Goal: Register for event/course

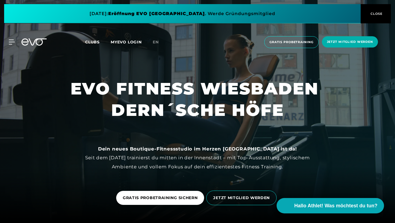
click at [124, 17] on span at bounding box center [182, 13] width 356 height 19
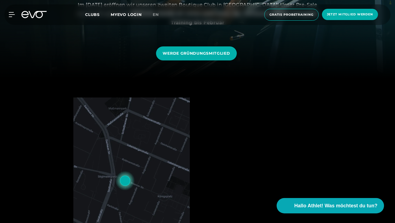
scroll to position [146, 0]
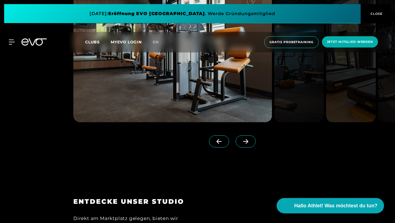
scroll to position [652, 0]
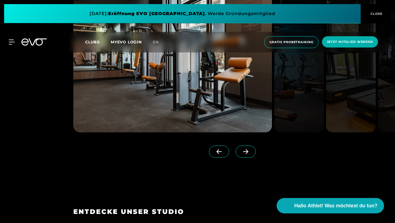
click at [250, 154] on icon at bounding box center [246, 151] width 10 height 5
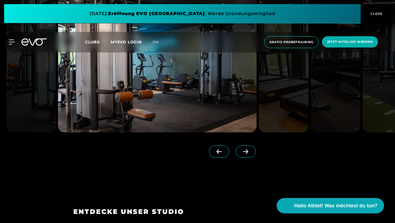
click at [250, 154] on icon at bounding box center [246, 151] width 10 height 5
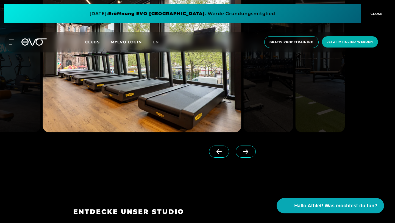
click at [250, 154] on icon at bounding box center [246, 151] width 10 height 5
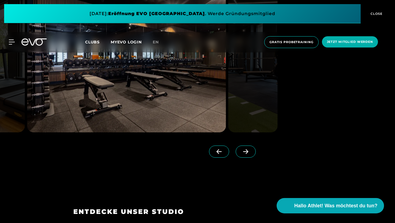
click at [250, 154] on icon at bounding box center [246, 151] width 10 height 5
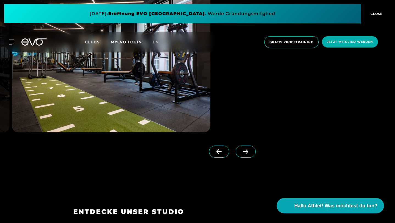
click at [250, 154] on icon at bounding box center [246, 151] width 10 height 5
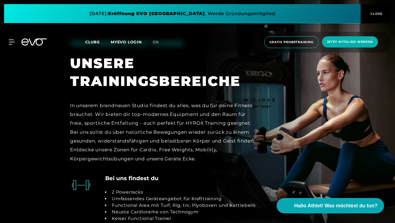
scroll to position [860, 0]
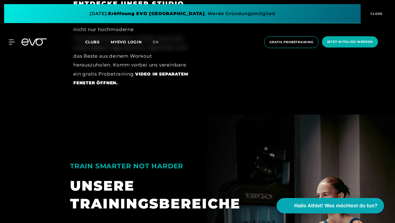
click at [376, 14] on span "CLOSE" at bounding box center [375, 13] width 13 height 5
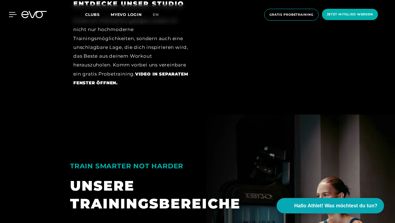
click at [10, 15] on icon at bounding box center [13, 14] width 8 height 5
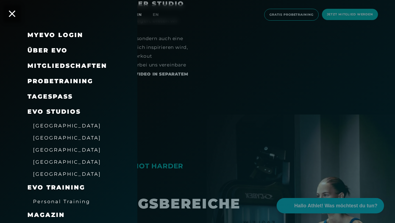
click at [54, 99] on link "TAGESPASS" at bounding box center [49, 96] width 45 height 7
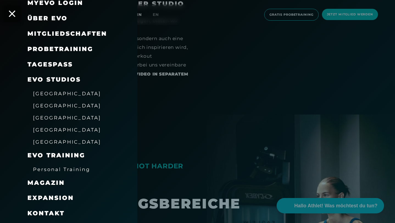
scroll to position [46, 0]
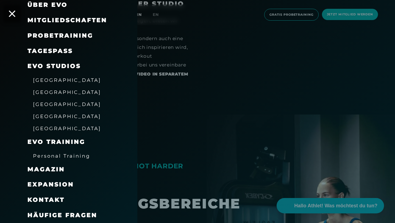
click at [51, 171] on span "Magazin" at bounding box center [45, 169] width 37 height 7
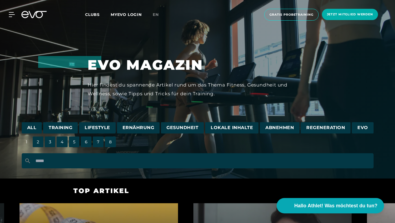
click at [63, 128] on span "Training" at bounding box center [60, 127] width 35 height 11
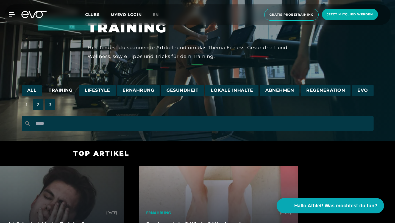
scroll to position [38, 0]
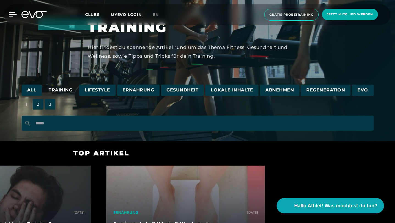
click at [12, 15] on icon at bounding box center [13, 14] width 8 height 5
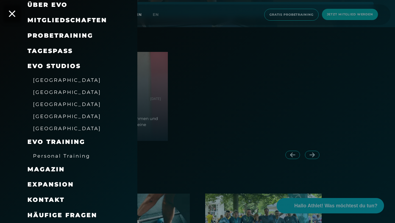
scroll to position [152, 0]
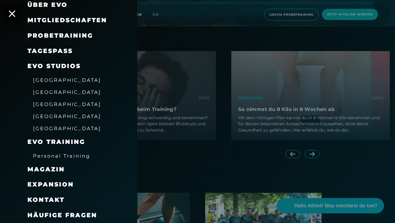
click at [53, 189] on div "Expansion" at bounding box center [75, 184] width 96 height 15
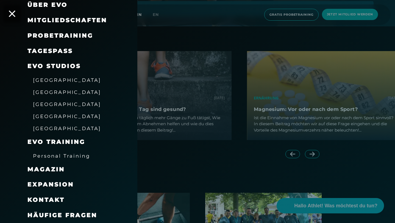
click at [52, 185] on span "Expansion" at bounding box center [50, 184] width 46 height 7
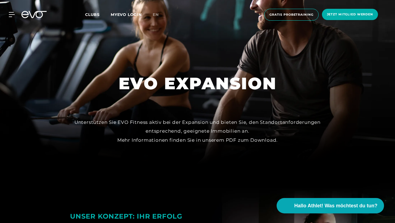
scroll to position [7, 0]
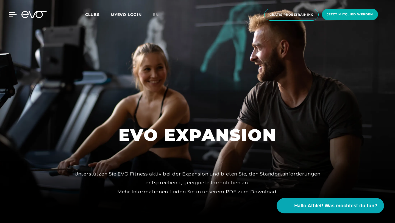
click at [13, 14] on icon at bounding box center [13, 14] width 8 height 5
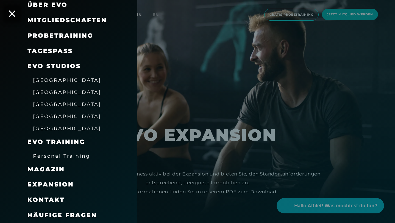
click at [39, 35] on span "Probetraining" at bounding box center [60, 35] width 66 height 7
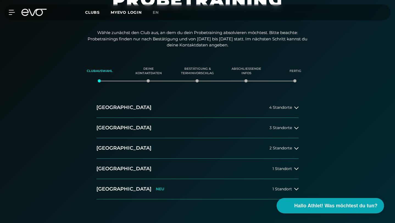
scroll to position [83, 0]
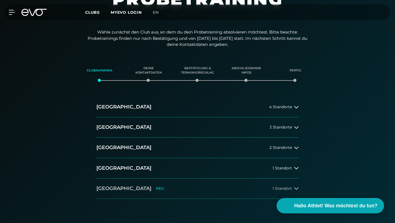
click at [109, 185] on h2 "[GEOGRAPHIC_DATA]" at bounding box center [123, 188] width 55 height 7
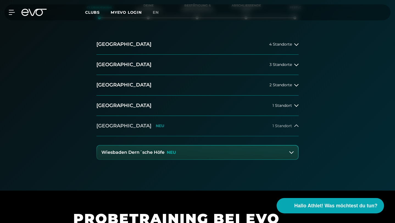
scroll to position [151, 0]
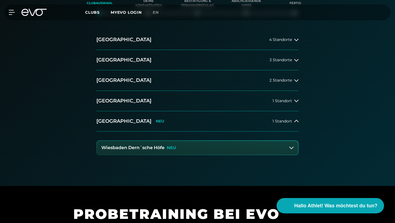
click at [173, 145] on p "NEU" at bounding box center [171, 147] width 9 height 5
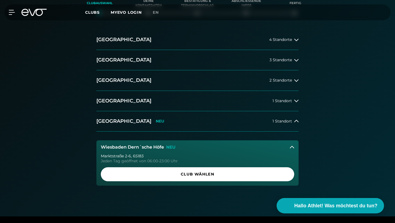
click at [152, 154] on div "[STREET_ADDRESS]" at bounding box center [197, 156] width 193 height 4
click at [145, 159] on div "Jeden Tag geöffnet von 06:00-23:00 Uhr" at bounding box center [197, 161] width 193 height 4
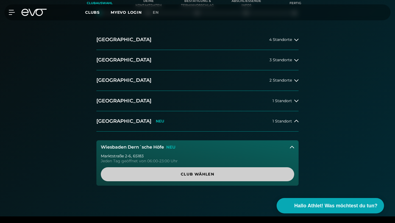
click at [184, 171] on span "Club wählen" at bounding box center [197, 174] width 180 height 6
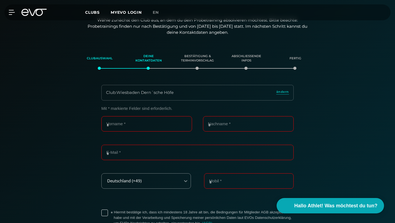
scroll to position [94, 0]
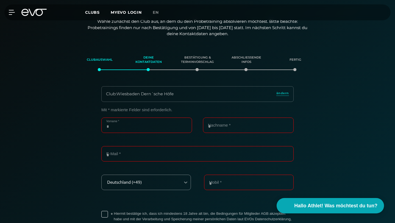
click at [163, 117] on input "Vorname *" at bounding box center [146, 124] width 91 height 15
type input "******"
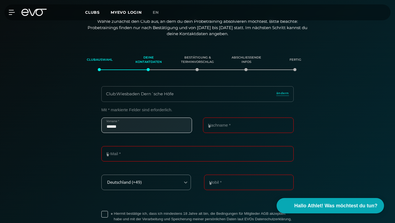
type input "*********"
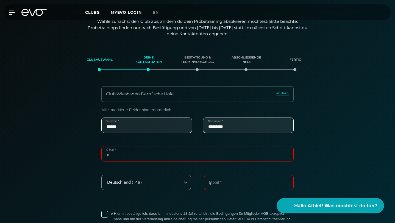
type input "**********"
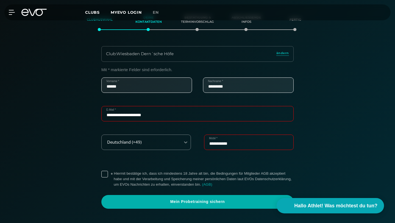
scroll to position [138, 0]
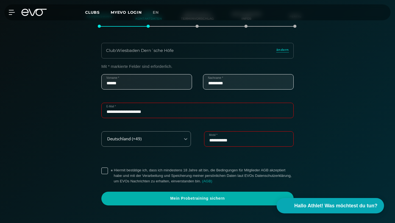
click at [114, 167] on label "* Hiermit bestätige ich, dass ich mindestens 18 Jahre alt bin, die Bedingungen …" at bounding box center [204, 175] width 180 height 16
click at [182, 183] on section "**********" at bounding box center [197, 137] width 384 height 158
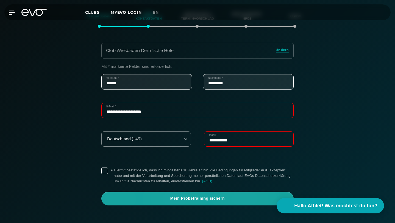
click at [199, 196] on span "Mein Probetraining sichern" at bounding box center [197, 198] width 179 height 5
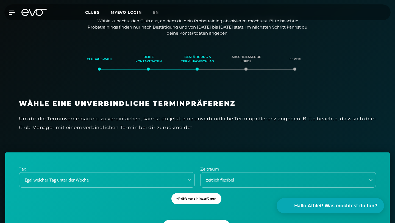
scroll to position [94, 0]
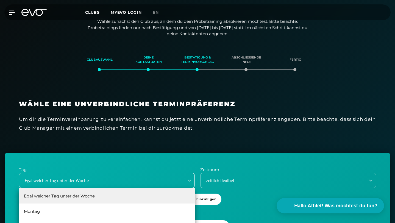
click at [180, 173] on div "Egal welcher Tag unter der Woche, 1 of 6. 6 results available. Use Up and Down …" at bounding box center [107, 180] width 176 height 15
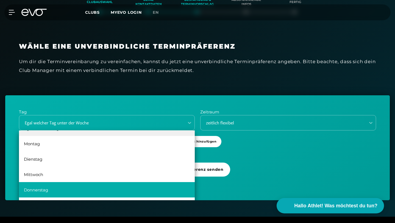
scroll to position [0, 0]
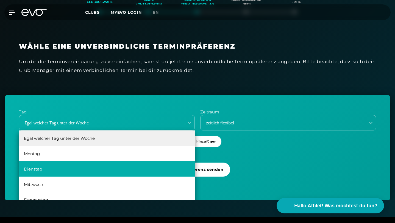
click at [122, 161] on div "Dienstag" at bounding box center [107, 168] width 176 height 15
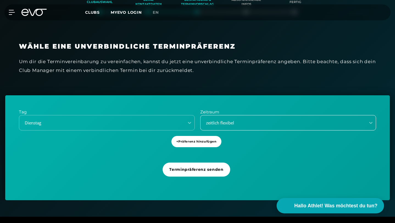
click at [252, 120] on div "zeitlich flexibel" at bounding box center [281, 123] width 161 height 6
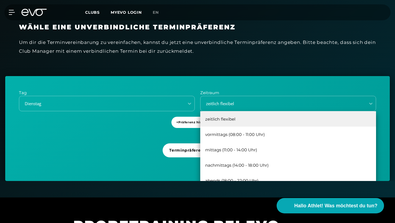
scroll to position [172, 0]
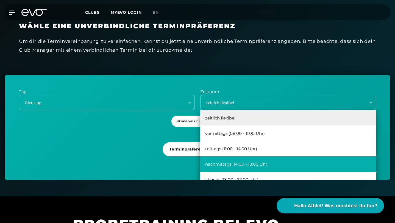
click at [302, 156] on div "nachmittags (14:00 - 18:00 Uhr)" at bounding box center [288, 163] width 176 height 15
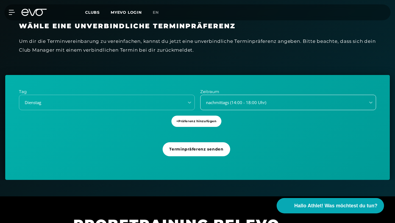
click at [279, 99] on div "nachmittags (14:00 - 18:00 Uhr)" at bounding box center [281, 102] width 161 height 6
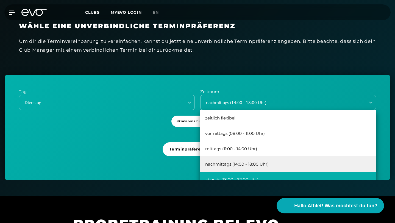
click at [251, 172] on div "abends (18:00 - 22:00 Uhr)" at bounding box center [288, 179] width 176 height 15
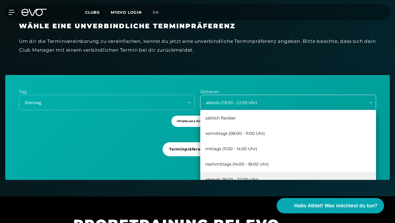
click at [268, 99] on div "abends (18:00 - 22:00 Uhr)" at bounding box center [281, 102] width 161 height 6
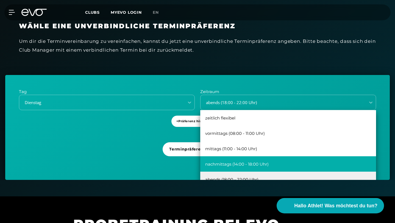
click at [255, 156] on div "nachmittags (14:00 - 18:00 Uhr)" at bounding box center [288, 163] width 176 height 15
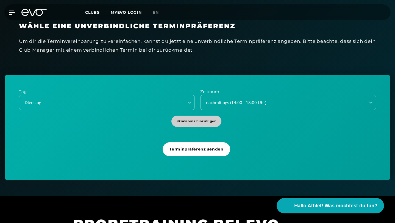
click at [205, 119] on span "+ Präferenz hinzufügen" at bounding box center [196, 121] width 40 height 5
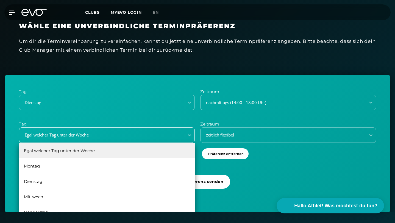
click at [141, 132] on div "Egal welcher Tag unter der Woche" at bounding box center [100, 135] width 161 height 6
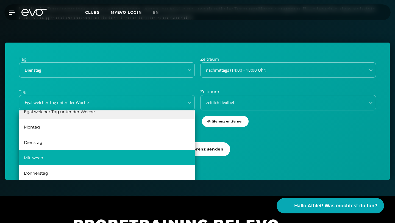
scroll to position [10, 0]
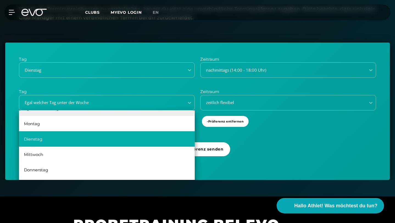
click at [135, 131] on div "Dienstag" at bounding box center [107, 138] width 176 height 15
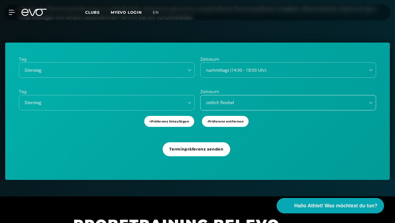
click at [231, 99] on div "zeitlich flexibel" at bounding box center [281, 102] width 161 height 6
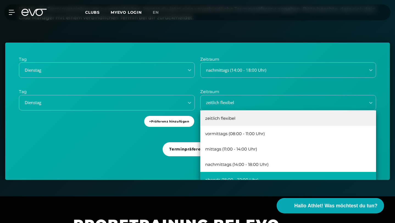
click at [248, 172] on div "abends (18:00 - 22:00 Uhr)" at bounding box center [288, 179] width 176 height 15
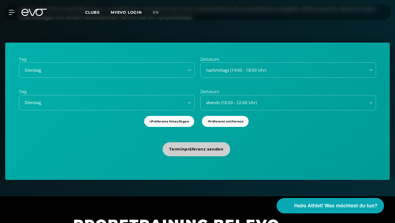
click at [198, 142] on span "Terminpräferenz senden" at bounding box center [196, 149] width 67 height 14
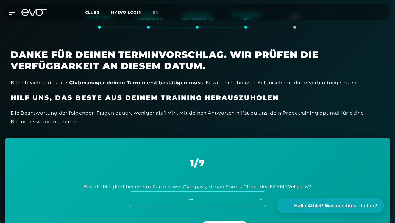
scroll to position [137, 0]
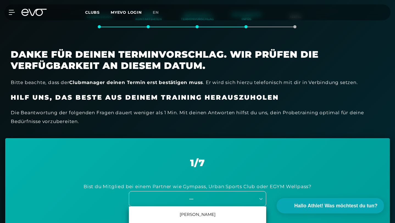
click at [186, 195] on div "---" at bounding box center [191, 198] width 123 height 6
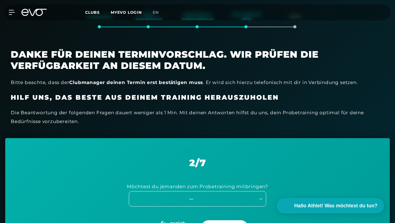
click at [172, 195] on div "---" at bounding box center [192, 198] width 127 height 7
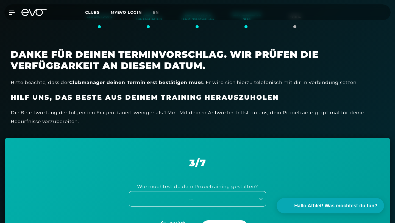
click at [187, 195] on div "---" at bounding box center [191, 198] width 123 height 6
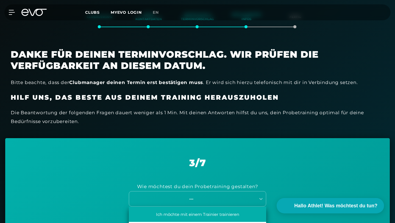
click at [186, 206] on div "Ich möchte mit einem Trainier trainieren" at bounding box center [197, 213] width 137 height 15
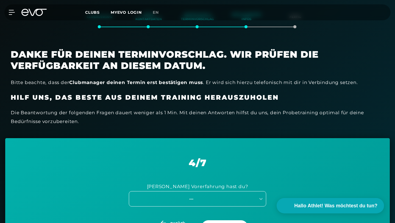
click at [189, 191] on div "---" at bounding box center [197, 198] width 137 height 15
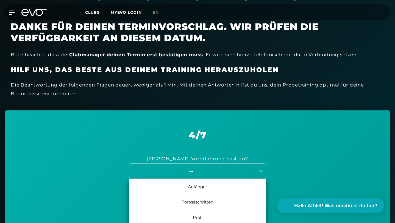
scroll to position [165, 0]
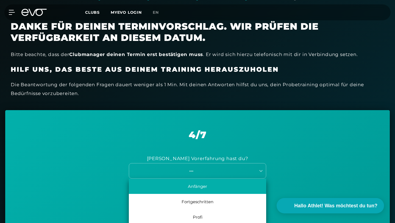
click at [220, 178] on div "Anfänger" at bounding box center [197, 185] width 137 height 15
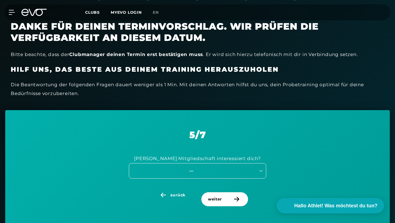
click at [205, 167] on div "---" at bounding box center [191, 170] width 123 height 6
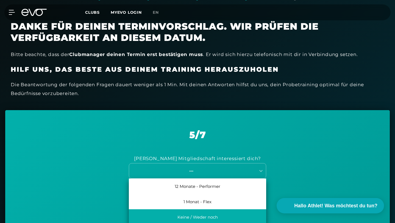
click at [212, 209] on div "Keine / Weder noch" at bounding box center [197, 216] width 137 height 15
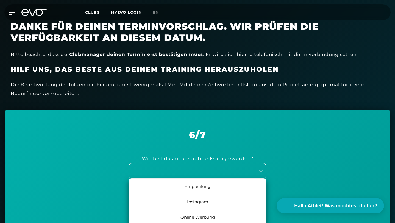
click at [206, 163] on div "---" at bounding box center [197, 170] width 137 height 15
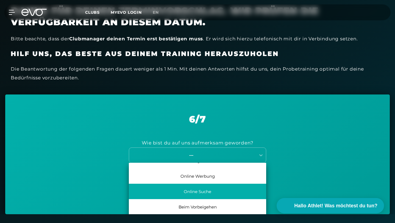
scroll to position [0, 0]
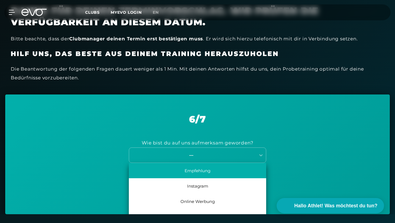
click at [232, 163] on div "Empfehlung" at bounding box center [197, 170] width 137 height 15
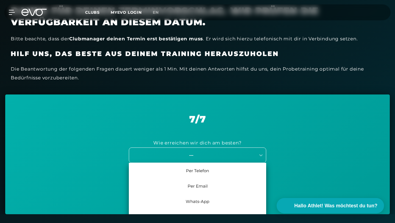
click at [215, 152] on div "---" at bounding box center [191, 155] width 123 height 6
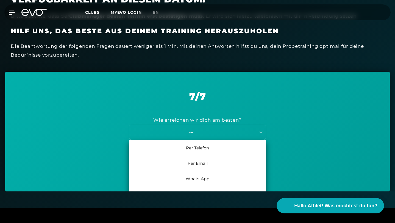
scroll to position [205, 0]
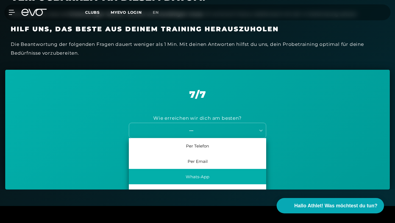
click at [206, 169] on div "Whats-App" at bounding box center [197, 176] width 137 height 15
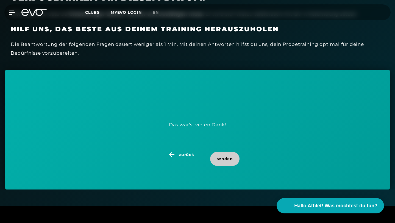
click at [230, 156] on span "senden" at bounding box center [225, 159] width 16 height 6
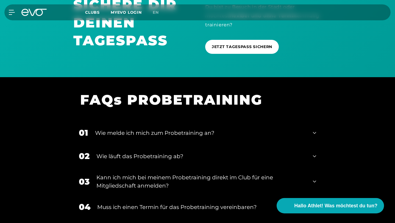
scroll to position [596, 0]
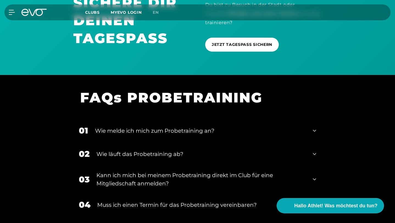
click at [207, 119] on div "01 Wie melde ich mich zum Probetraining an?" at bounding box center [197, 130] width 248 height 23
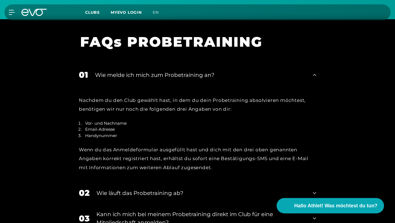
scroll to position [653, 0]
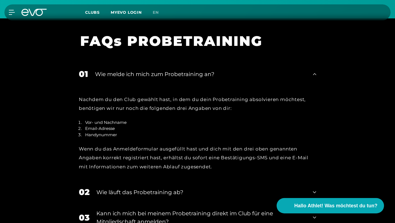
click at [151, 188] on div "Wie läuft das Probetraining ab?" at bounding box center [200, 192] width 209 height 8
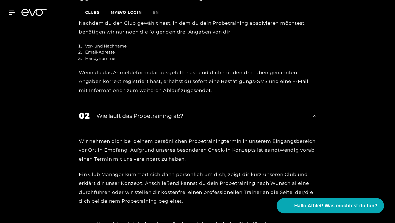
scroll to position [734, 0]
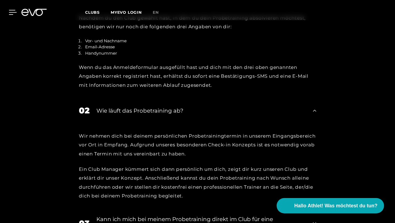
click at [12, 10] on icon at bounding box center [13, 12] width 8 height 5
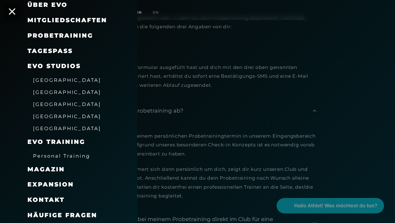
click at [54, 19] on span "Mitgliedschaften" at bounding box center [67, 19] width 80 height 7
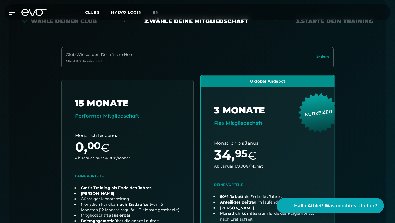
scroll to position [142, 0]
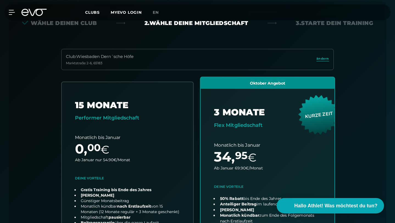
click at [275, 77] on link "choose plan" at bounding box center [267, 185] width 134 height 216
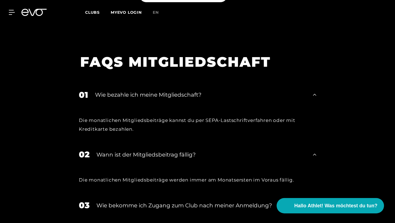
scroll to position [871, 0]
